Goal: Register for event/course

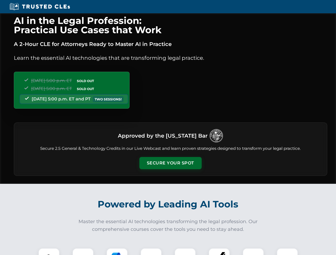
click at [170, 163] on button "Secure Your Spot" at bounding box center [170, 163] width 62 height 12
click at [49, 252] on img at bounding box center [48, 258] width 15 height 15
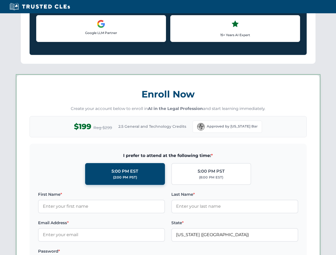
click at [117, 252] on label "Password *" at bounding box center [101, 251] width 127 height 6
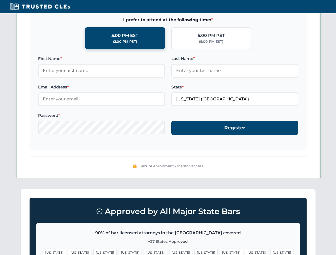
click at [245, 252] on span "[US_STATE]" at bounding box center [256, 253] width 23 height 8
